Goal: Check status: Check status

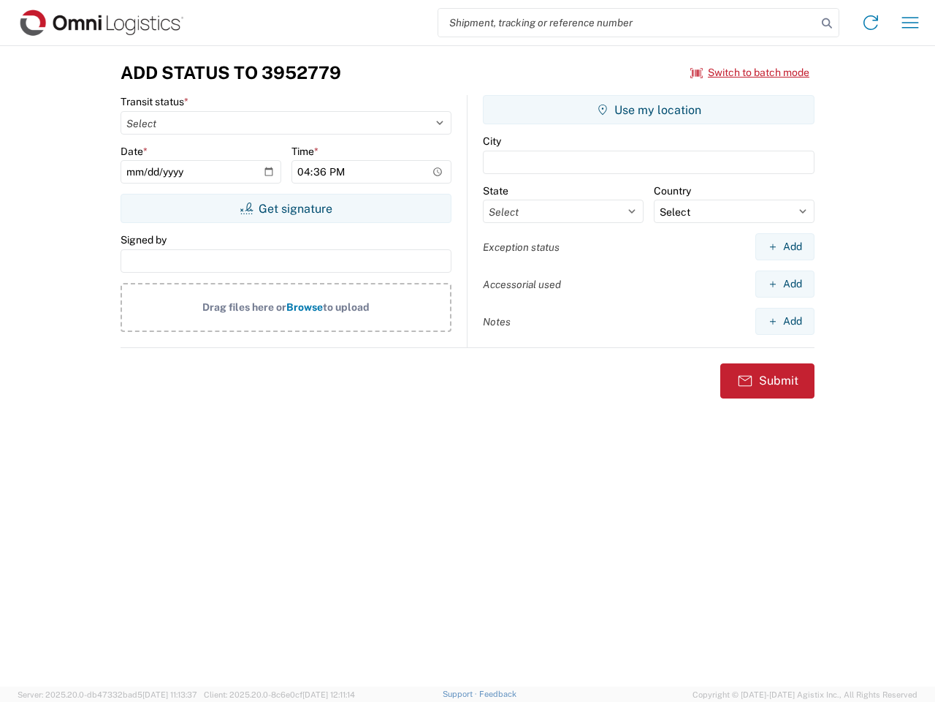
click at [628, 23] on input "search" at bounding box center [627, 23] width 379 height 28
click at [827, 23] on icon at bounding box center [827, 23] width 20 height 20
click at [871, 23] on icon at bounding box center [870, 22] width 23 height 23
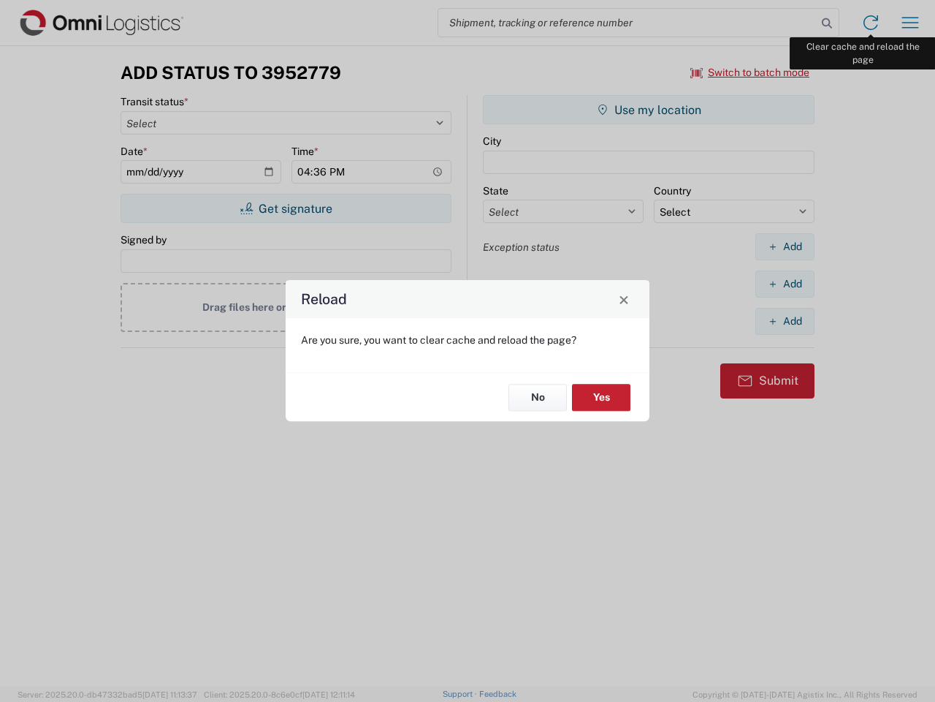
click at [911, 23] on div "Reload Are you sure, you want to clear cache and reload the page? No Yes" at bounding box center [467, 351] width 935 height 702
click at [751, 72] on div "Reload Are you sure, you want to clear cache and reload the page? No Yes" at bounding box center [467, 351] width 935 height 702
click at [286, 208] on div "Reload Are you sure, you want to clear cache and reload the page? No Yes" at bounding box center [467, 351] width 935 height 702
click at [649, 110] on div "Reload Are you sure, you want to clear cache and reload the page? No Yes" at bounding box center [467, 351] width 935 height 702
click at [785, 246] on div "Reload Are you sure, you want to clear cache and reload the page? No Yes" at bounding box center [467, 351] width 935 height 702
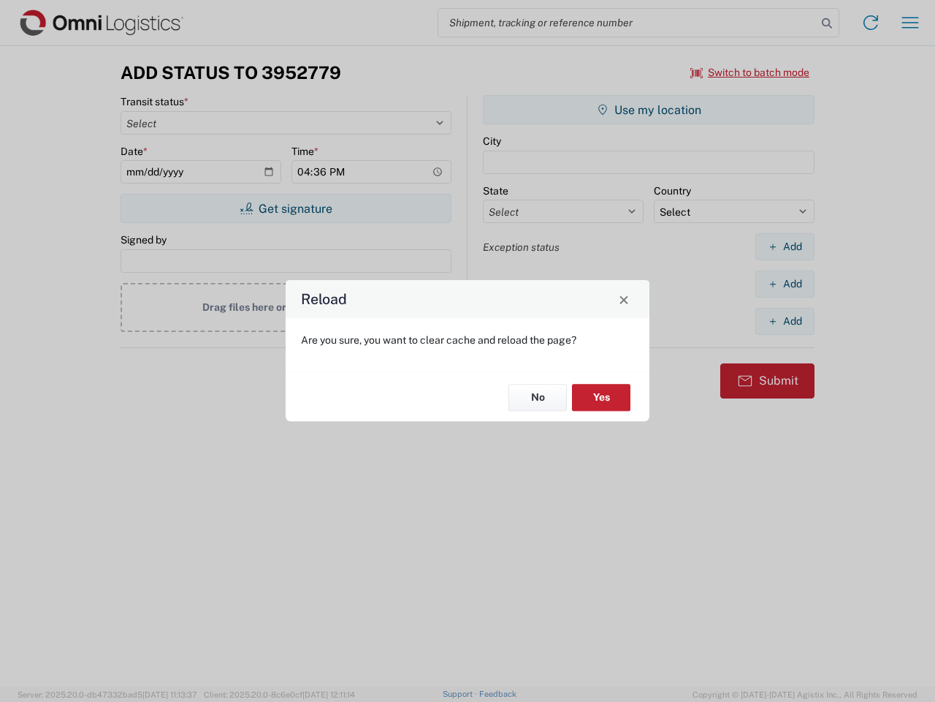
click at [785, 284] on div "Reload Are you sure, you want to clear cache and reload the page? No Yes" at bounding box center [467, 351] width 935 height 702
click at [785, 321] on div "Reload Are you sure, you want to clear cache and reload the page? No Yes" at bounding box center [467, 351] width 935 height 702
